Goal: Find specific page/section: Find specific page/section

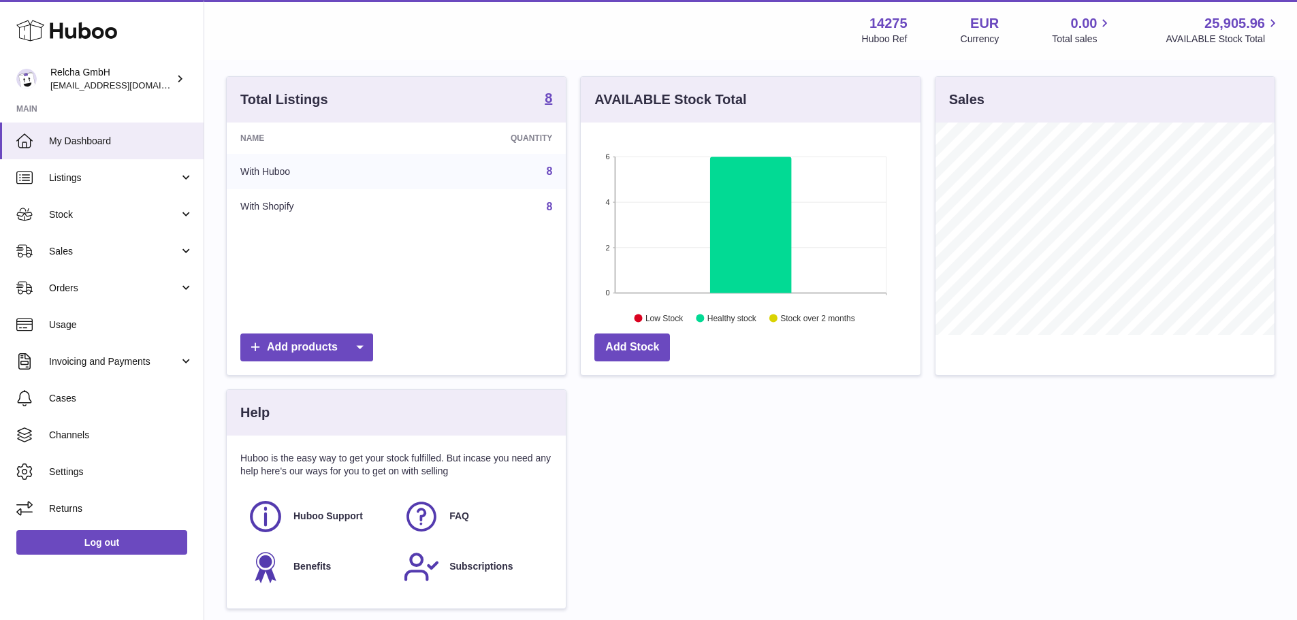
scroll to position [136, 0]
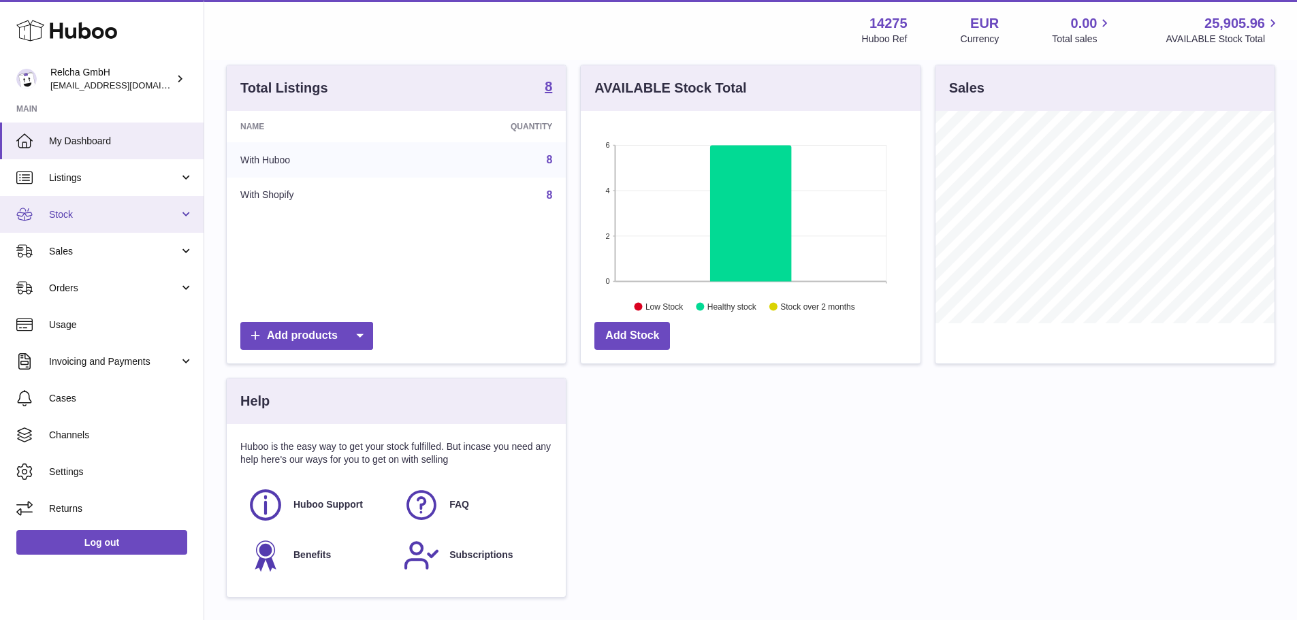
click at [81, 217] on span "Stock" at bounding box center [114, 214] width 130 height 13
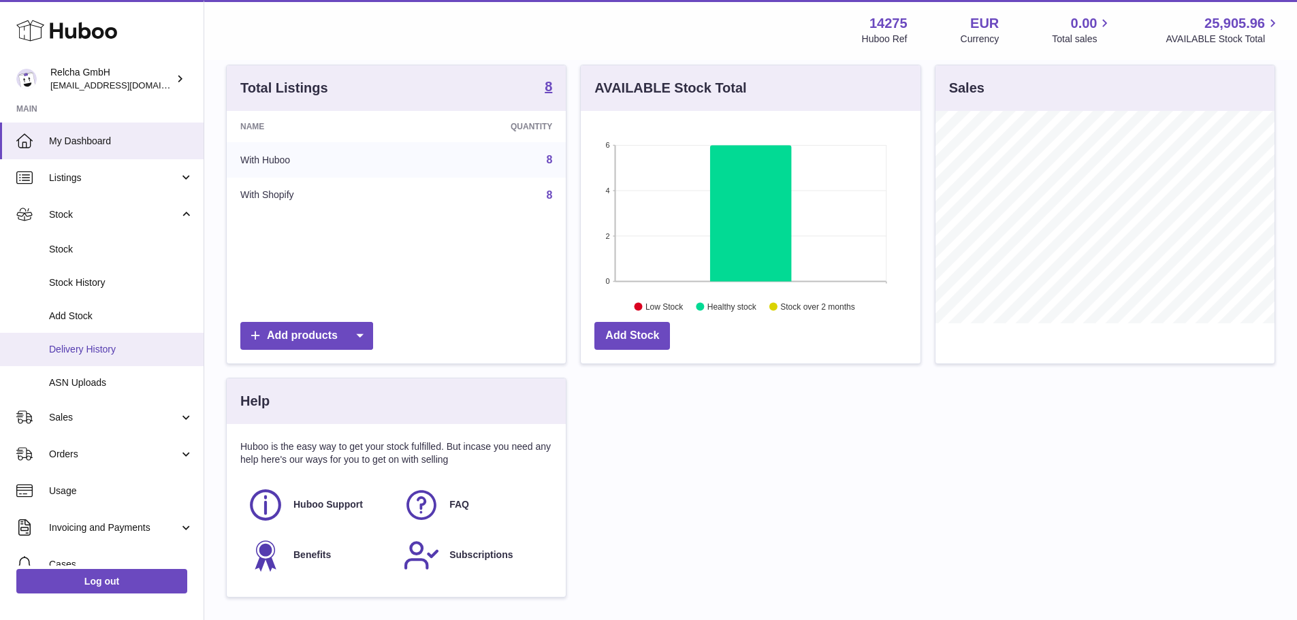
click at [97, 348] on span "Delivery History" at bounding box center [121, 349] width 144 height 13
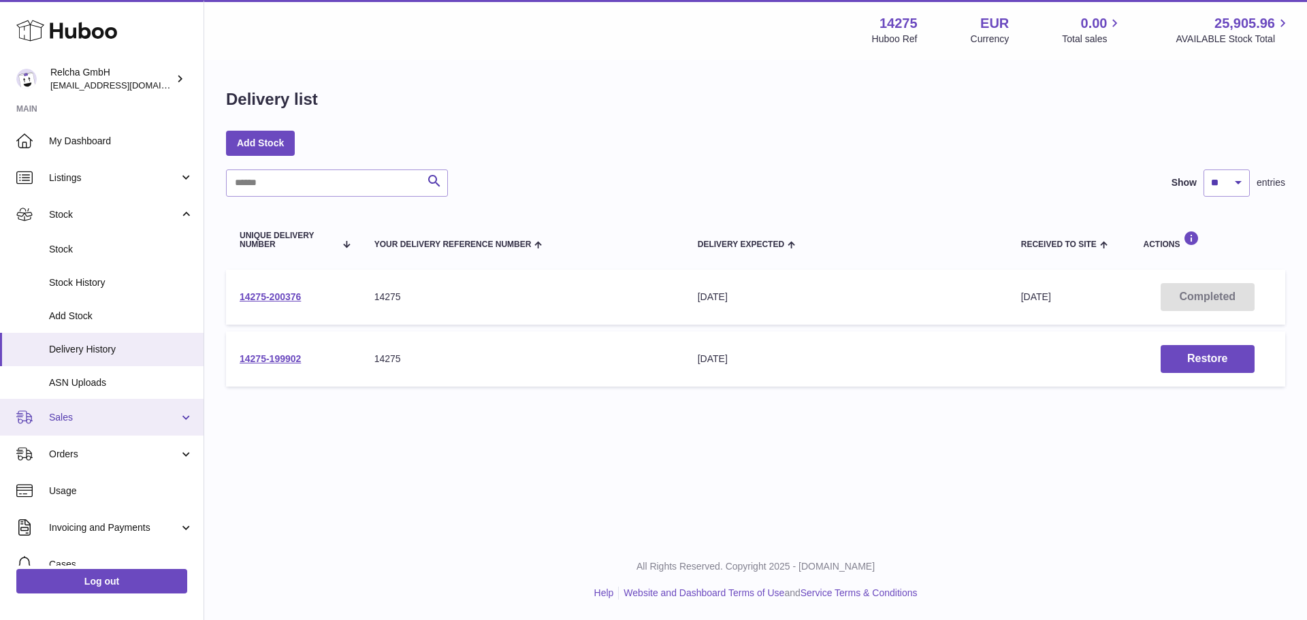
click at [81, 417] on span "Sales" at bounding box center [114, 417] width 130 height 13
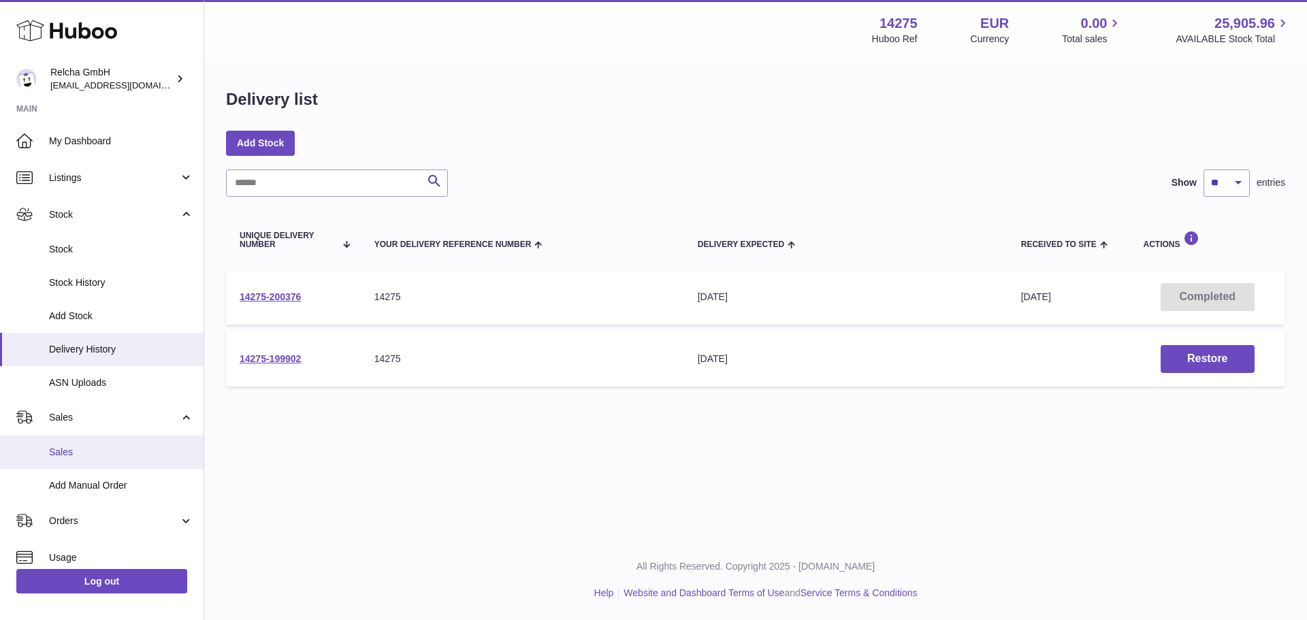
click at [80, 441] on link "Sales" at bounding box center [102, 452] width 204 height 33
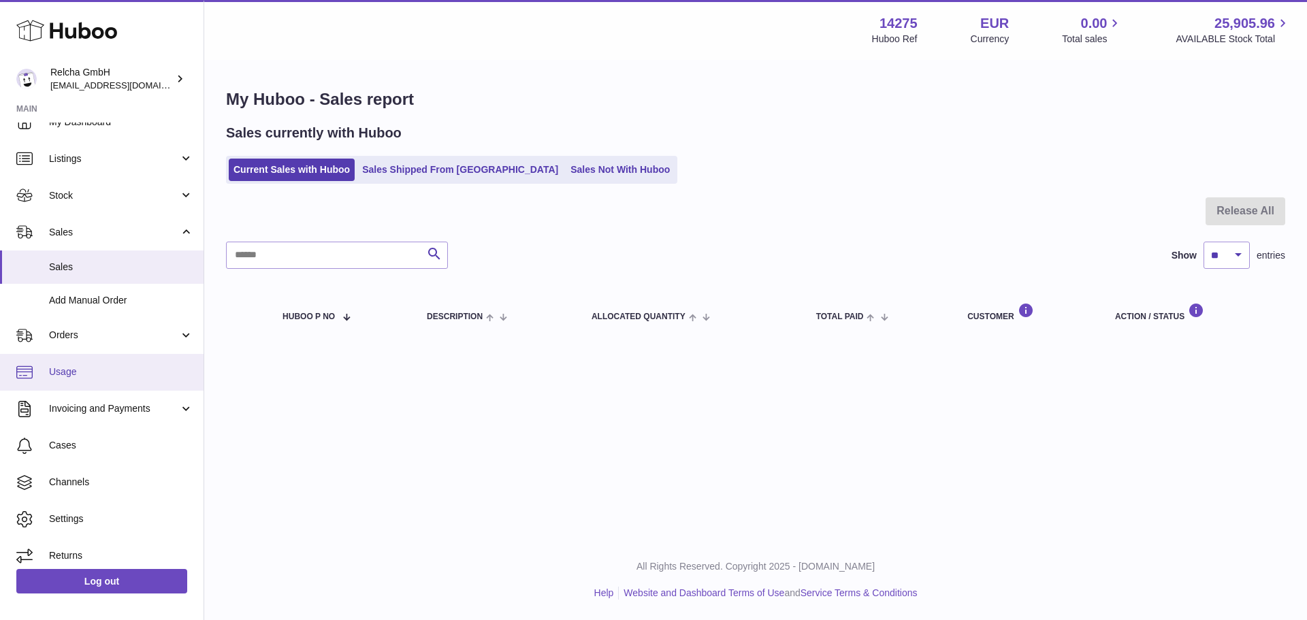
scroll to position [28, 0]
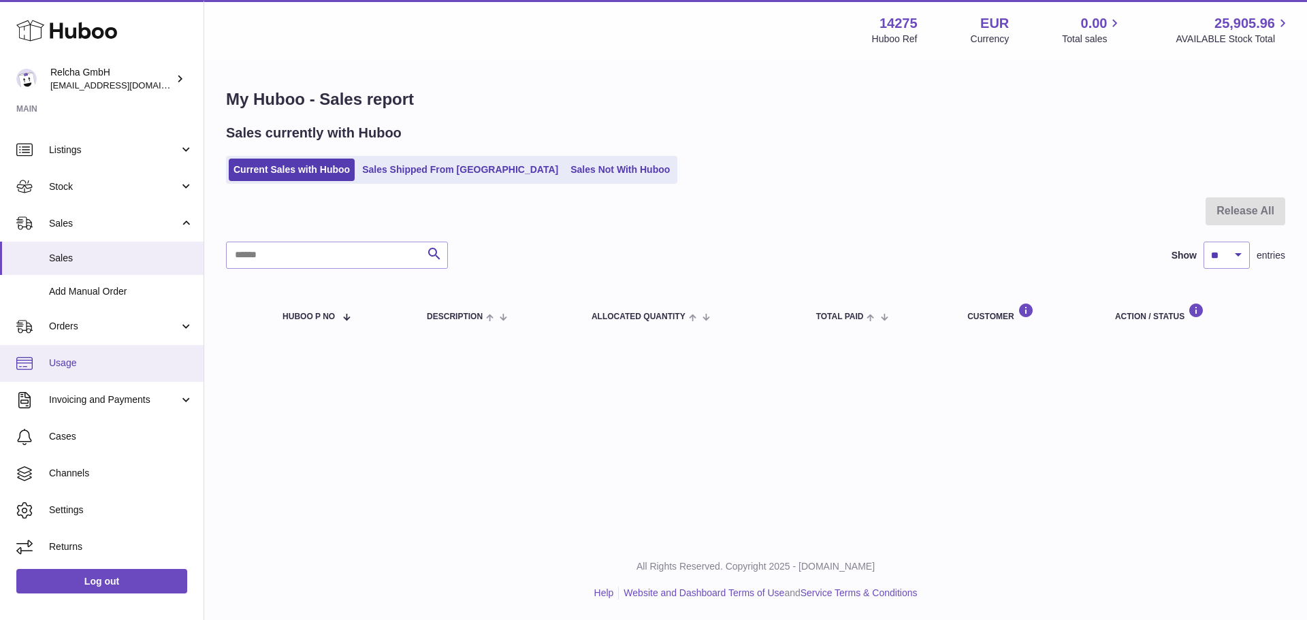
click at [84, 350] on link "Usage" at bounding box center [102, 363] width 204 height 37
